Goal: Information Seeking & Learning: Learn about a topic

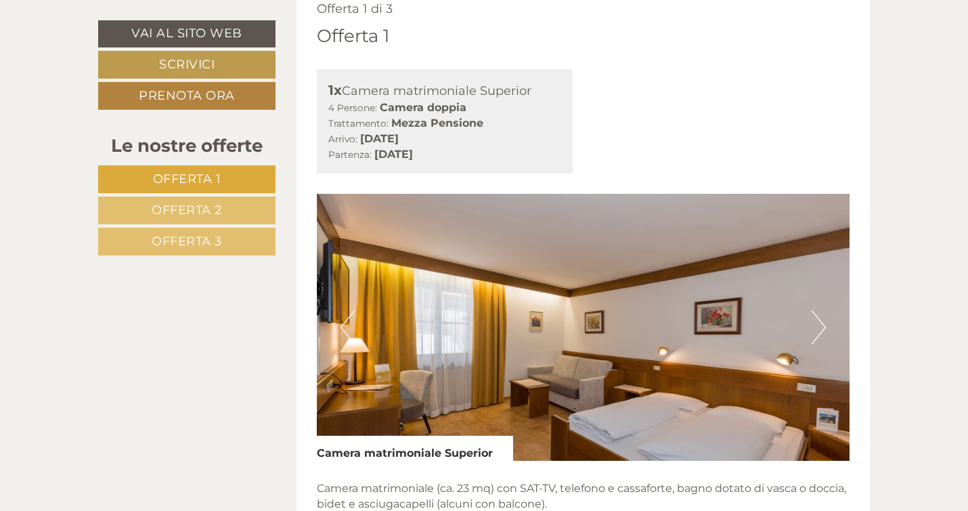
scroll to position [699, 0]
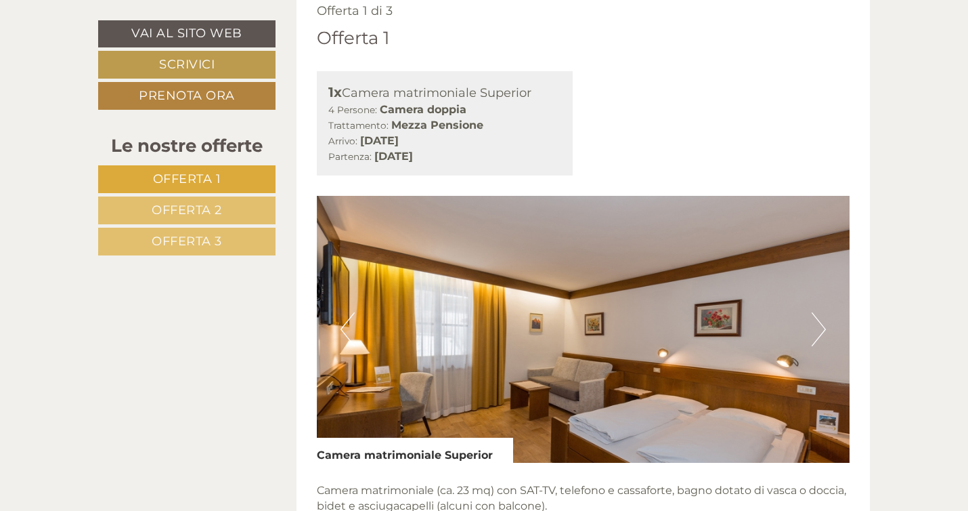
click at [819, 331] on button "Next" at bounding box center [819, 329] width 14 height 34
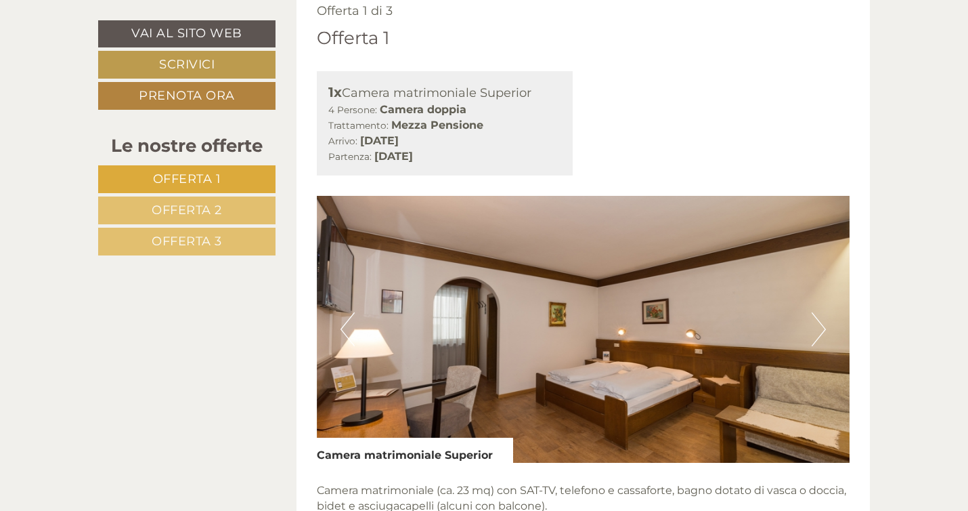
click at [819, 331] on button "Next" at bounding box center [819, 329] width 14 height 34
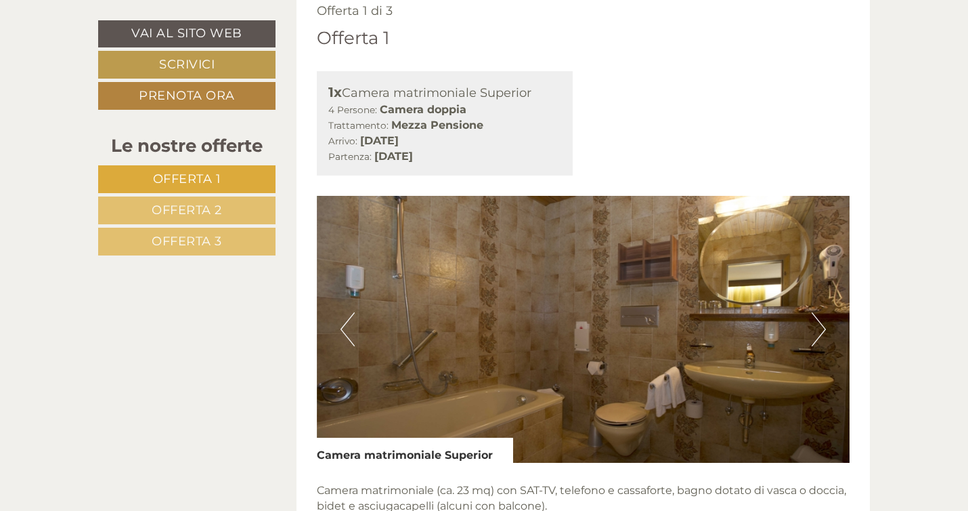
click at [819, 331] on button "Next" at bounding box center [819, 329] width 14 height 34
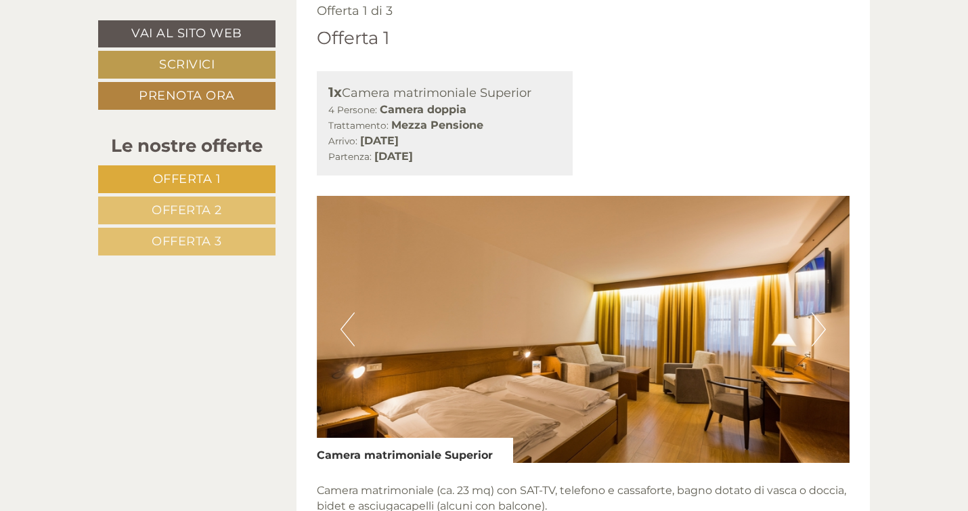
click at [819, 331] on button "Next" at bounding box center [819, 329] width 14 height 34
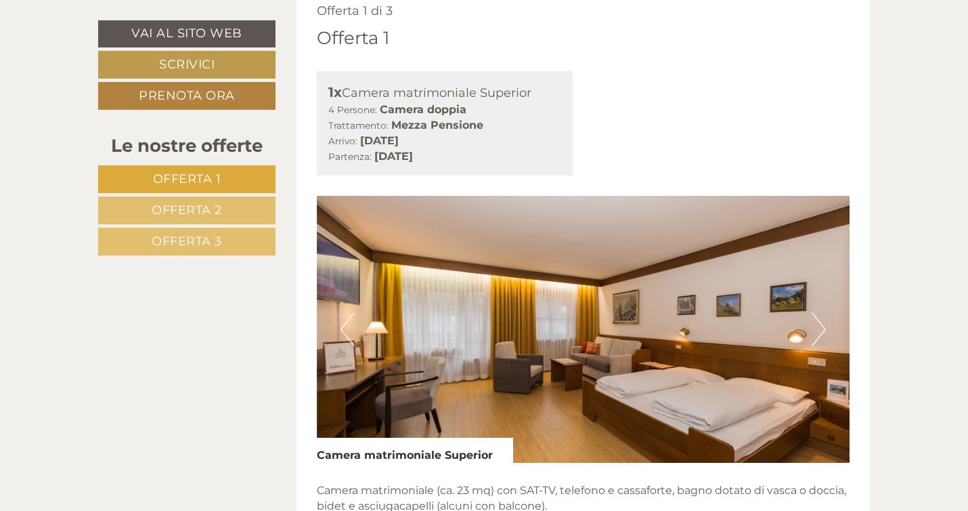
click at [819, 331] on button "Next" at bounding box center [819, 329] width 14 height 34
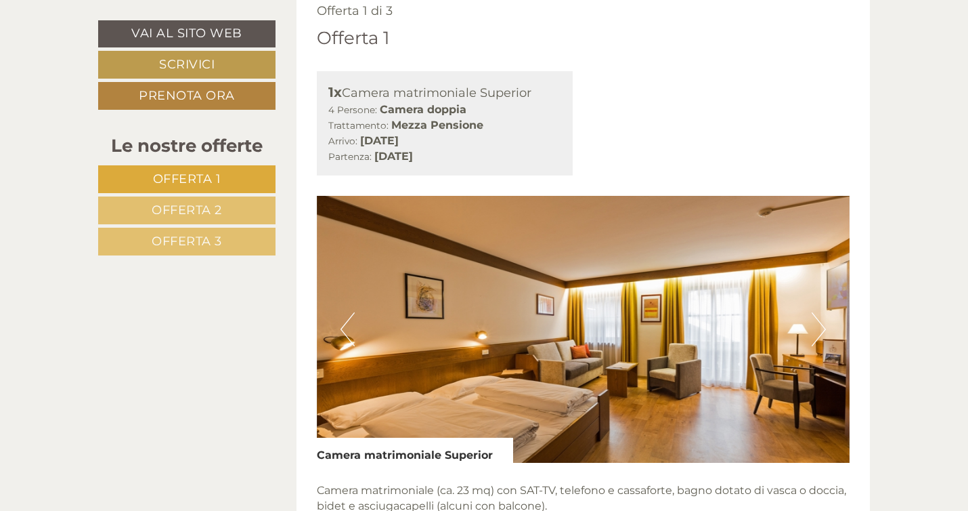
click at [819, 331] on button "Next" at bounding box center [819, 329] width 14 height 34
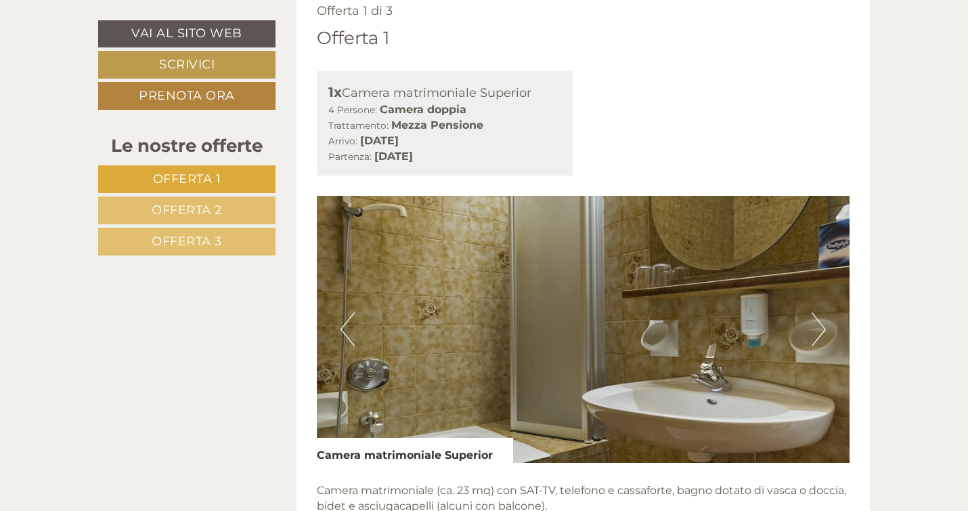
click at [819, 331] on button "Next" at bounding box center [819, 329] width 14 height 34
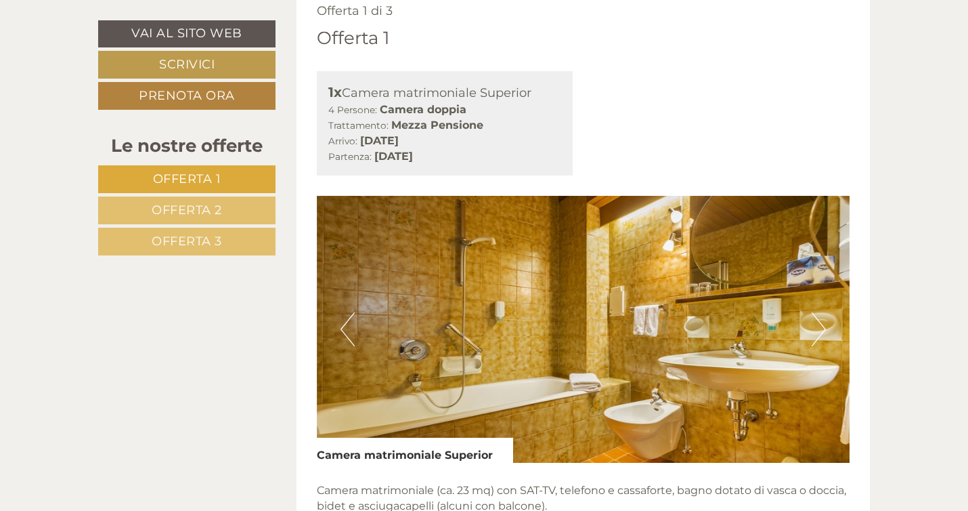
click at [819, 331] on button "Next" at bounding box center [819, 329] width 14 height 34
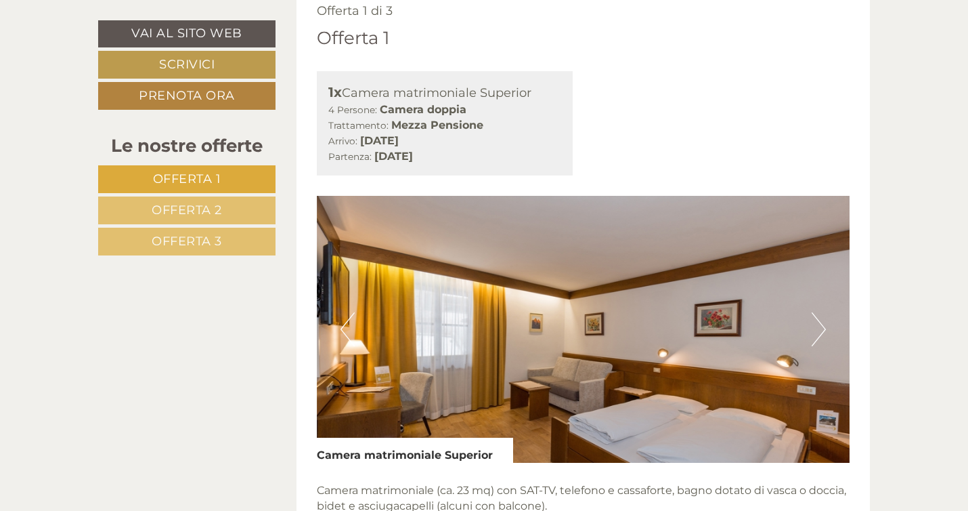
click at [819, 331] on button "Next" at bounding box center [819, 329] width 14 height 34
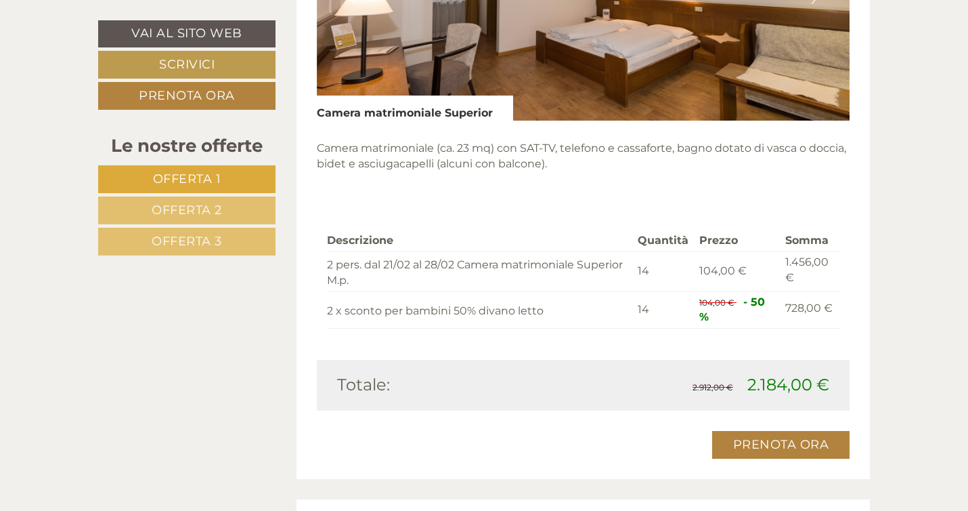
scroll to position [1059, 0]
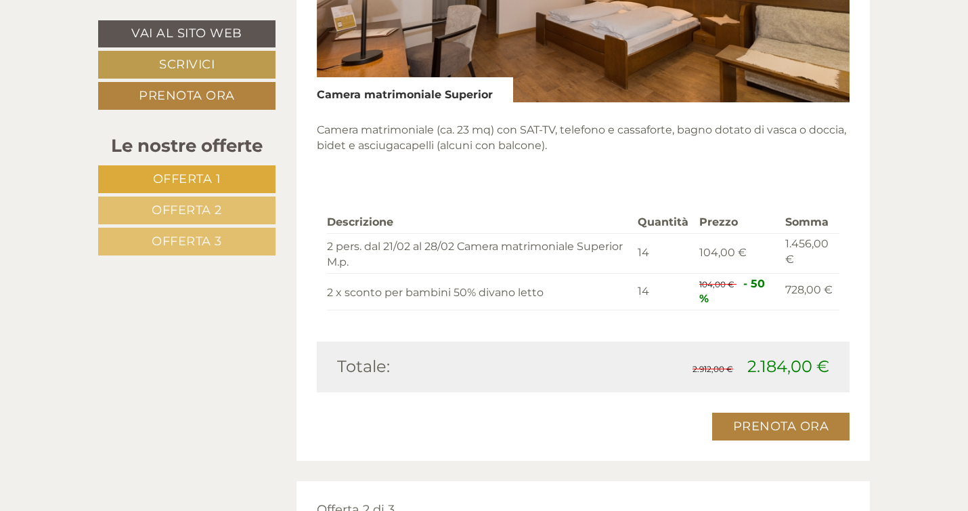
click at [769, 367] on span "2.184,00 €" at bounding box center [789, 366] width 82 height 20
copy span "2.184,00"
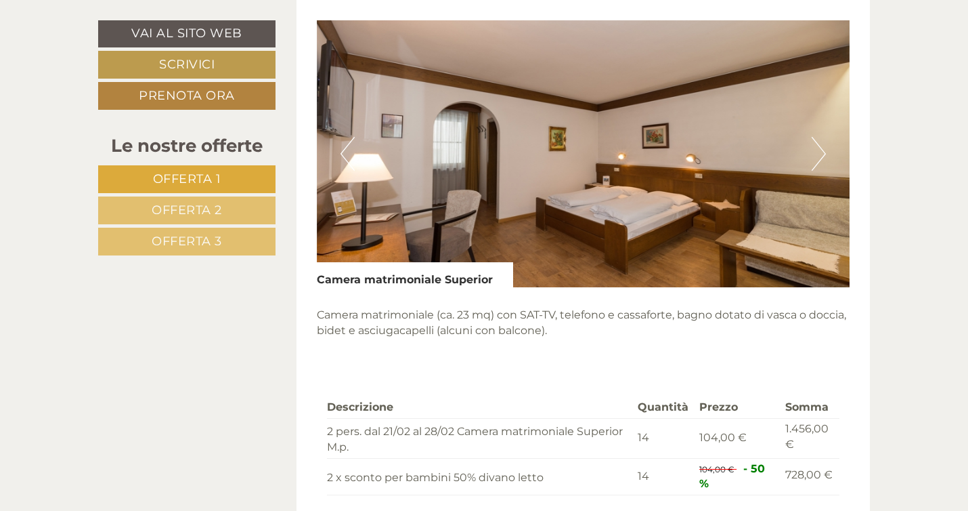
scroll to position [872, 0]
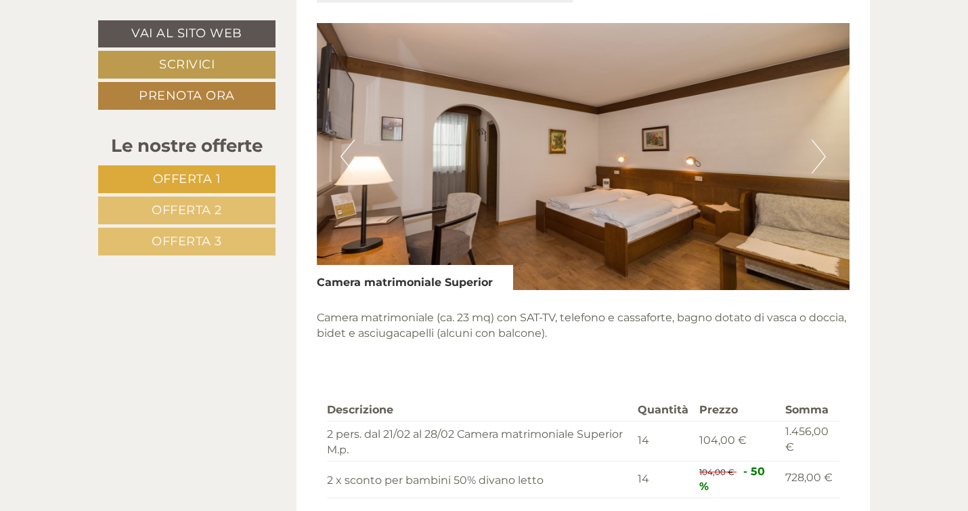
click at [817, 155] on button "Next" at bounding box center [819, 157] width 14 height 34
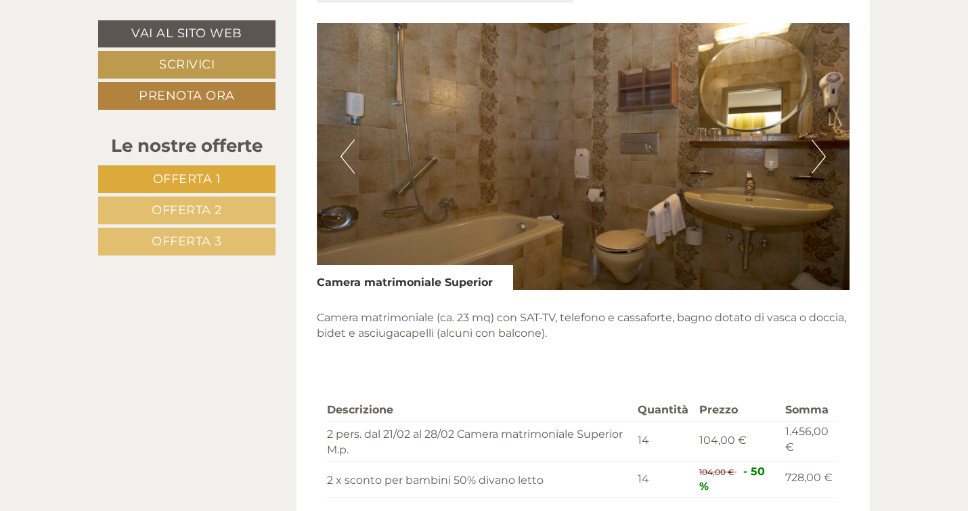
click at [817, 155] on button "Next" at bounding box center [819, 157] width 14 height 34
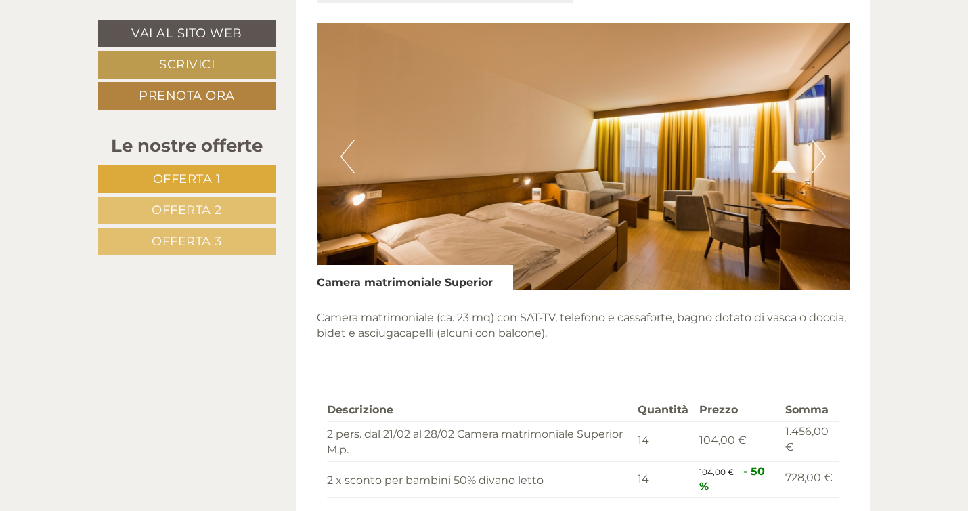
click at [817, 155] on button "Next" at bounding box center [819, 157] width 14 height 34
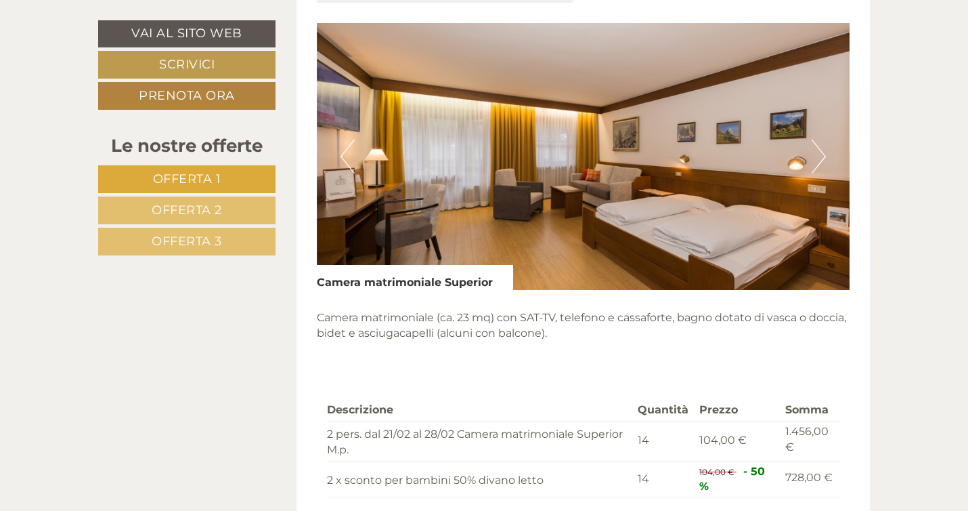
click at [817, 155] on button "Next" at bounding box center [819, 157] width 14 height 34
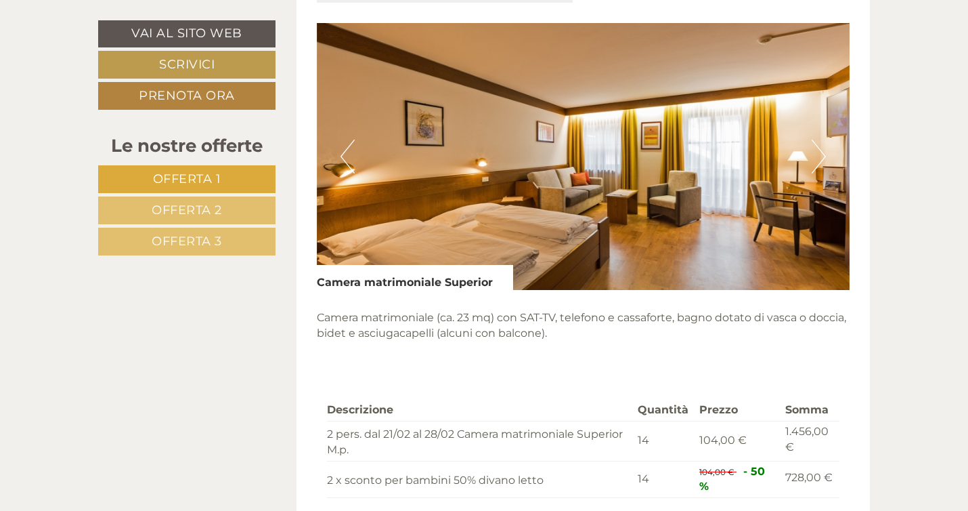
click at [817, 155] on button "Next" at bounding box center [819, 157] width 14 height 34
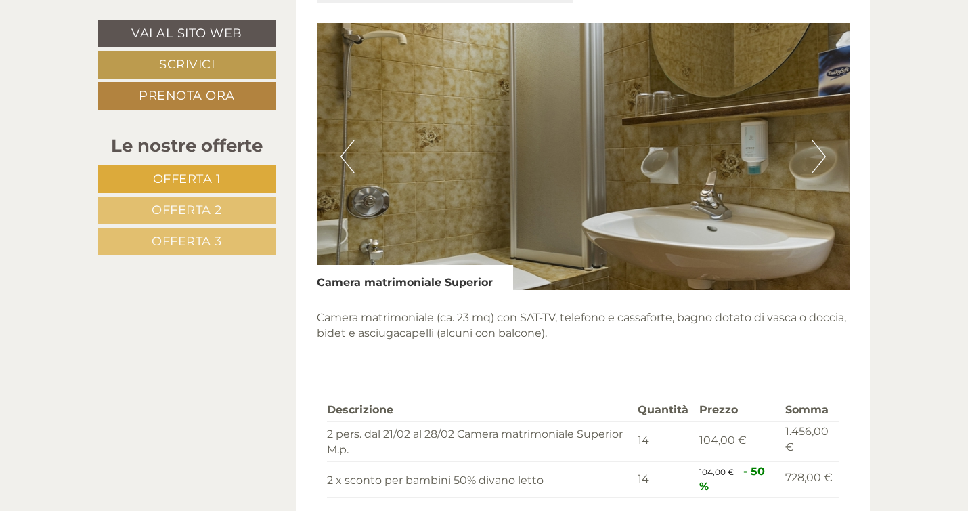
click at [817, 155] on button "Next" at bounding box center [819, 157] width 14 height 34
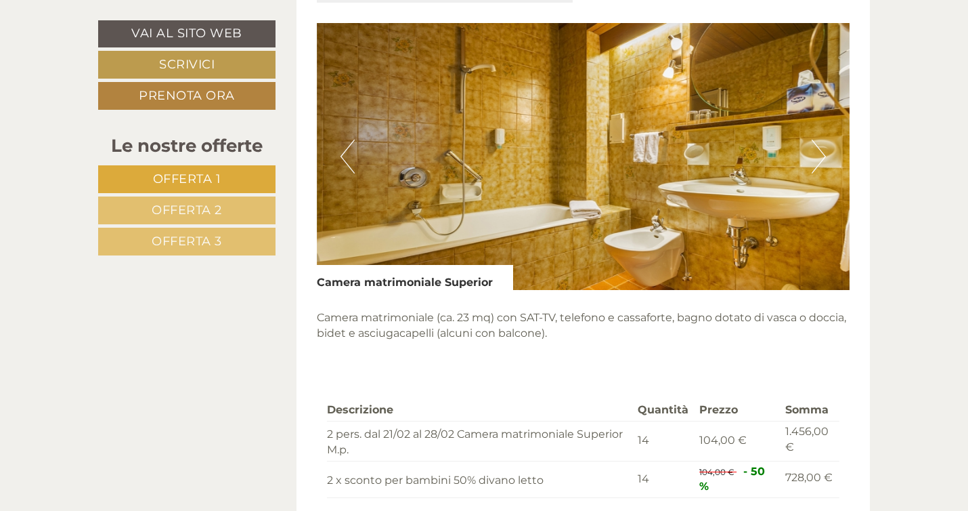
click at [817, 155] on button "Next" at bounding box center [819, 157] width 14 height 34
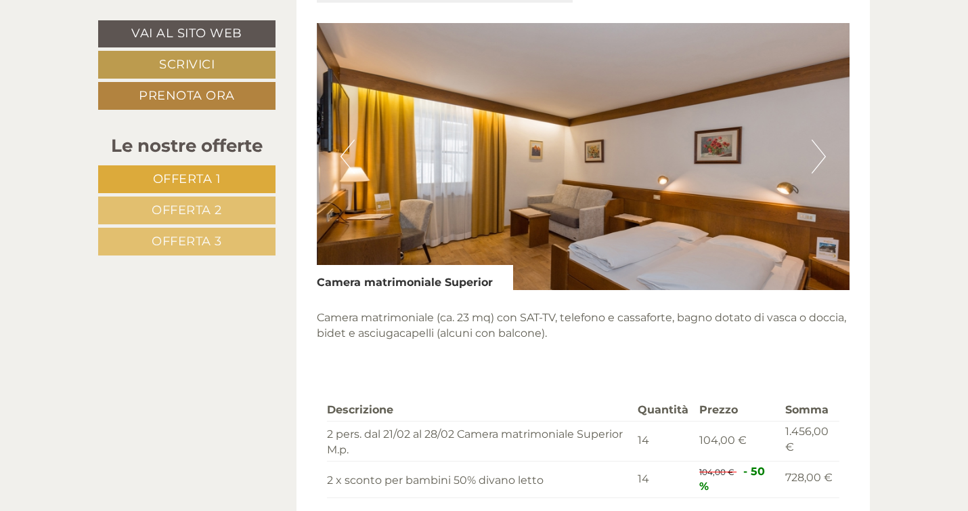
click at [817, 155] on button "Next" at bounding box center [819, 157] width 14 height 34
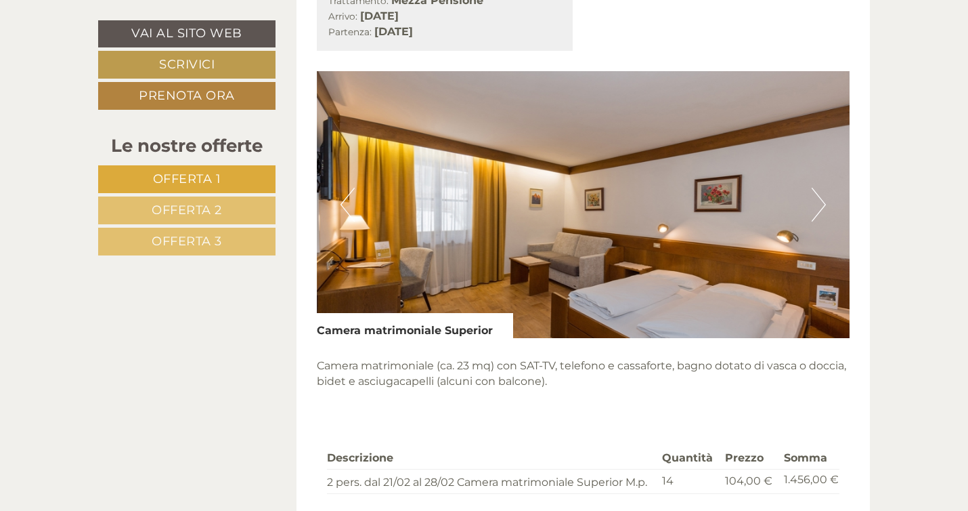
scroll to position [1690, 0]
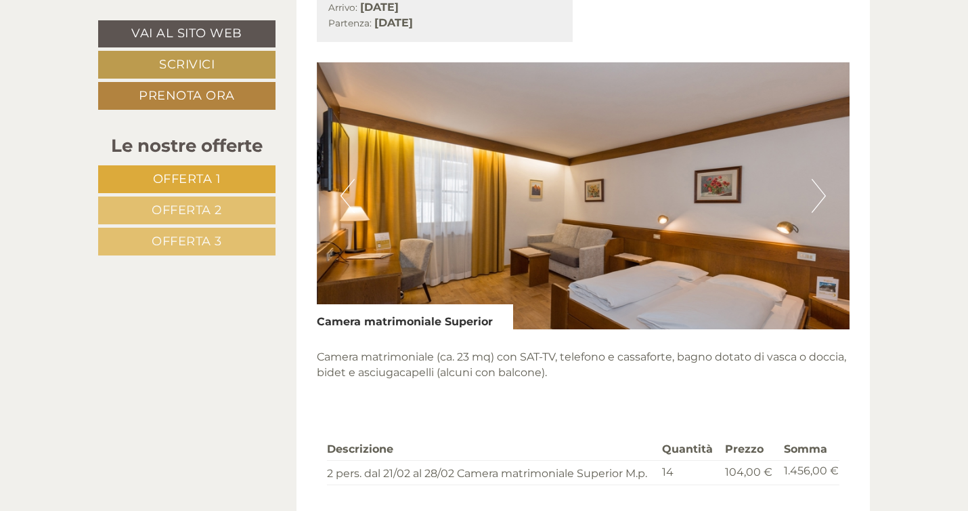
click at [828, 205] on img at bounding box center [584, 195] width 534 height 267
click at [816, 203] on button "Next" at bounding box center [819, 196] width 14 height 34
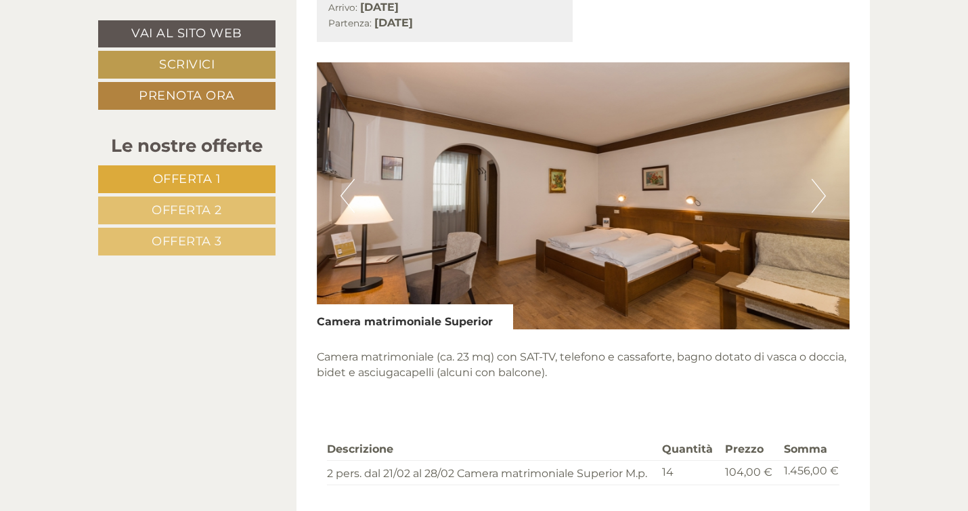
click at [816, 203] on button "Next" at bounding box center [819, 196] width 14 height 34
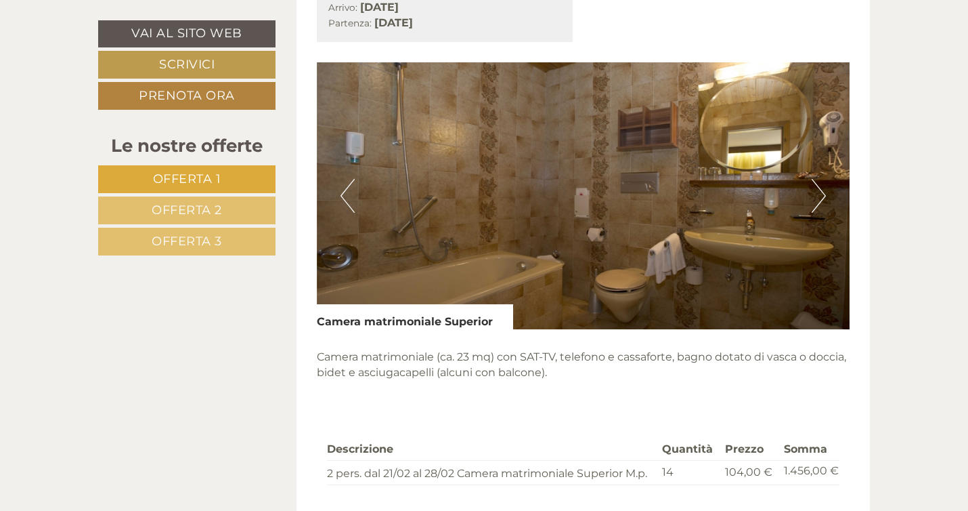
click at [816, 203] on button "Next" at bounding box center [819, 196] width 14 height 34
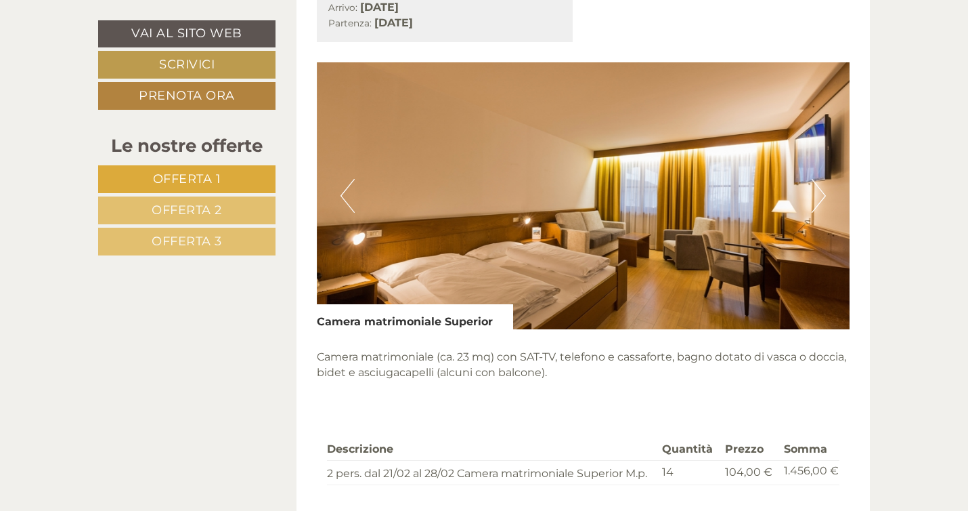
click at [816, 203] on button "Next" at bounding box center [819, 196] width 14 height 34
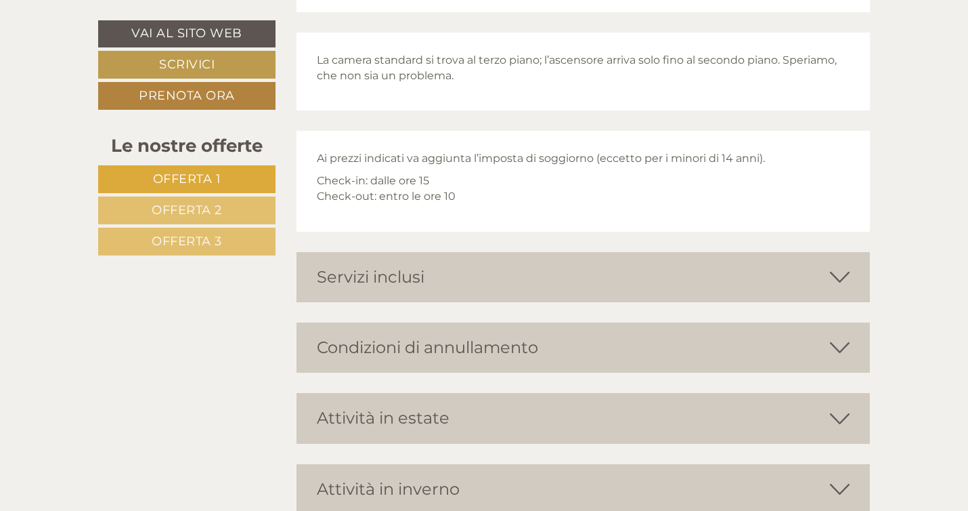
scroll to position [3121, 0]
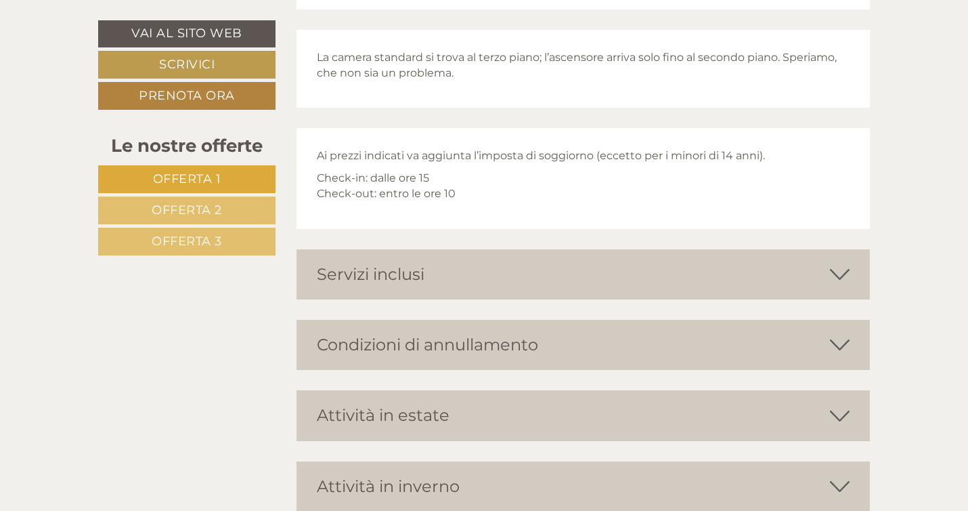
click at [809, 269] on div "Servizi inclusi" at bounding box center [584, 274] width 574 height 50
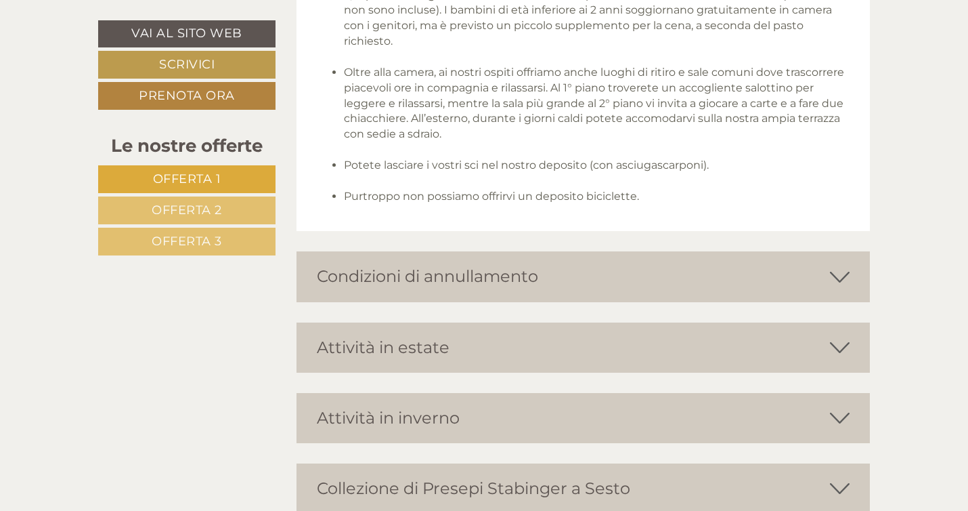
scroll to position [3611, 0]
click at [795, 404] on div "Attività in inverno" at bounding box center [584, 415] width 574 height 50
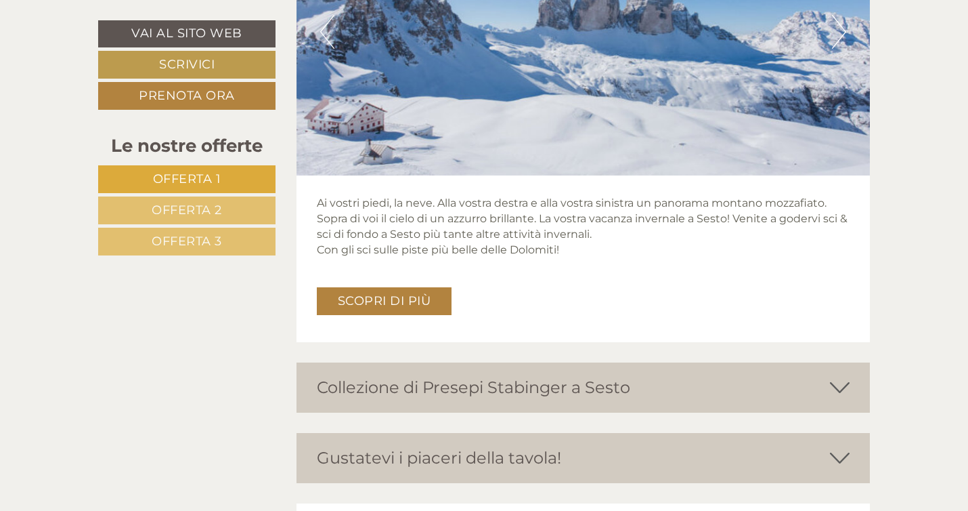
scroll to position [4176, 0]
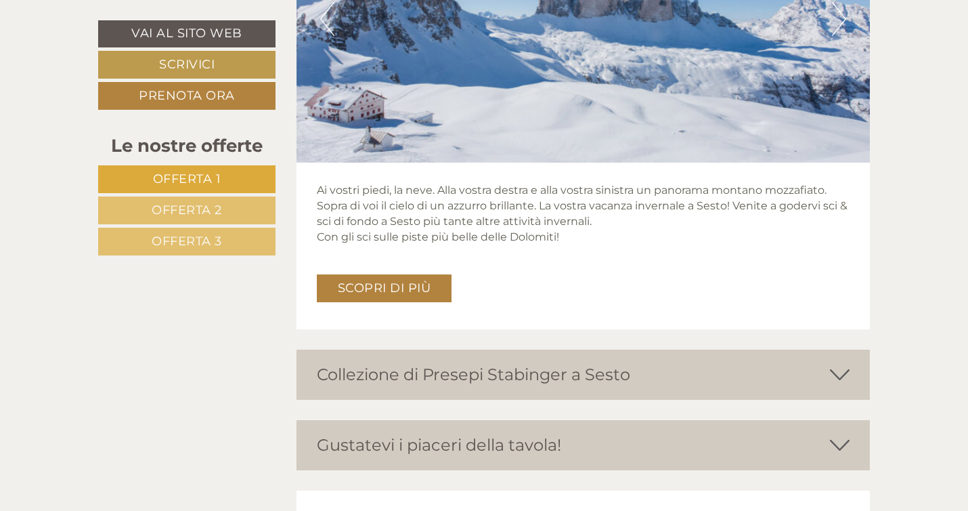
click at [780, 389] on div "Collezione di Presepi Stabinger a Sesto" at bounding box center [584, 374] width 574 height 50
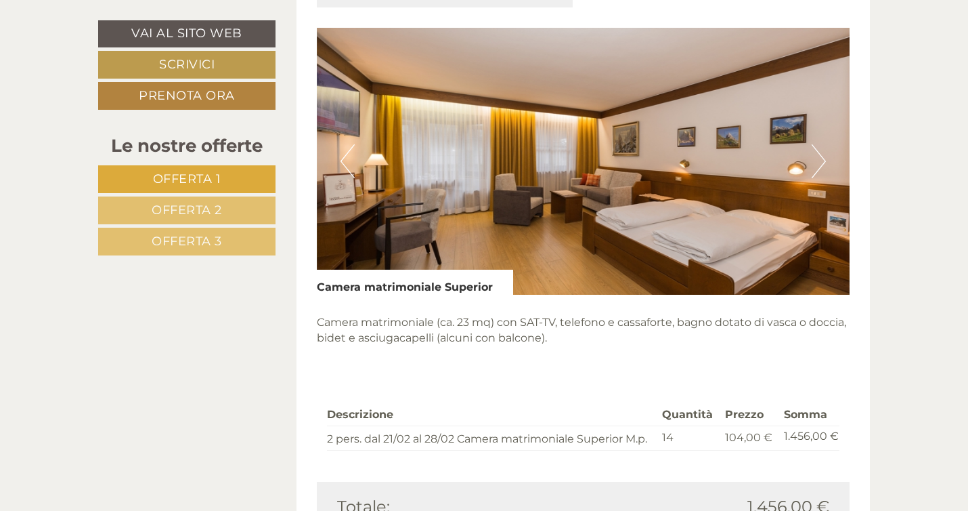
scroll to position [1440, 0]
